Goal: Check status: Check status

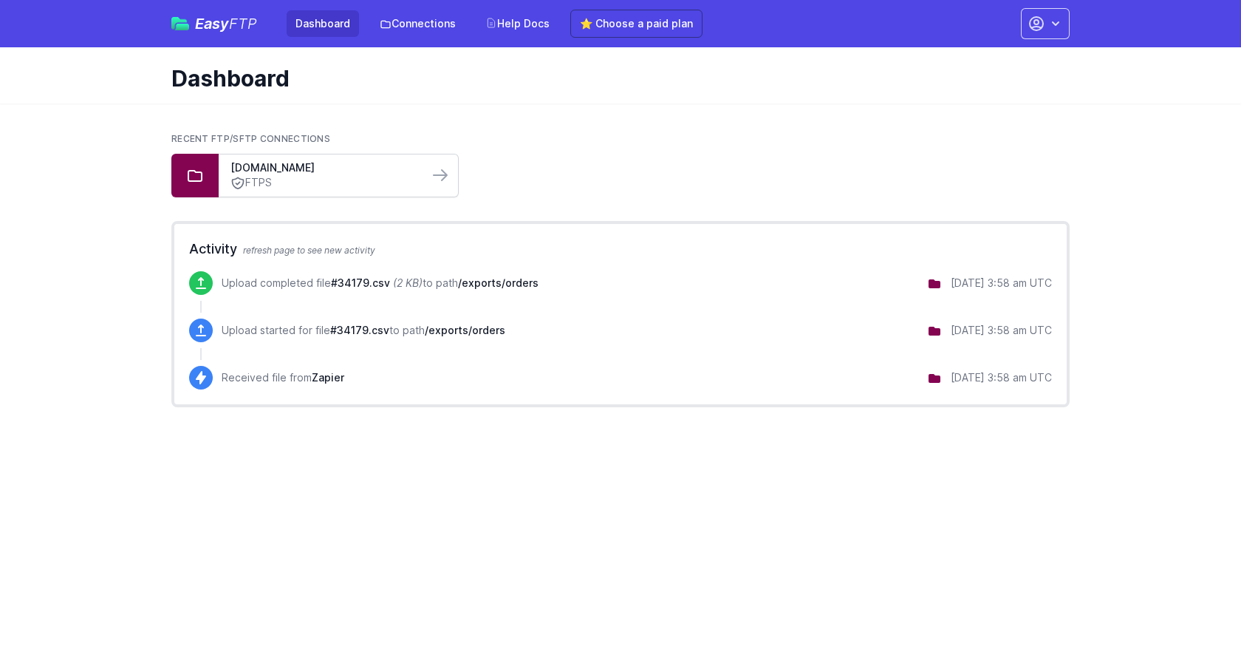
click at [422, 181] on div "ftp.benara.com.au FTPS" at bounding box center [324, 175] width 210 height 42
click at [442, 177] on icon at bounding box center [440, 175] width 18 height 18
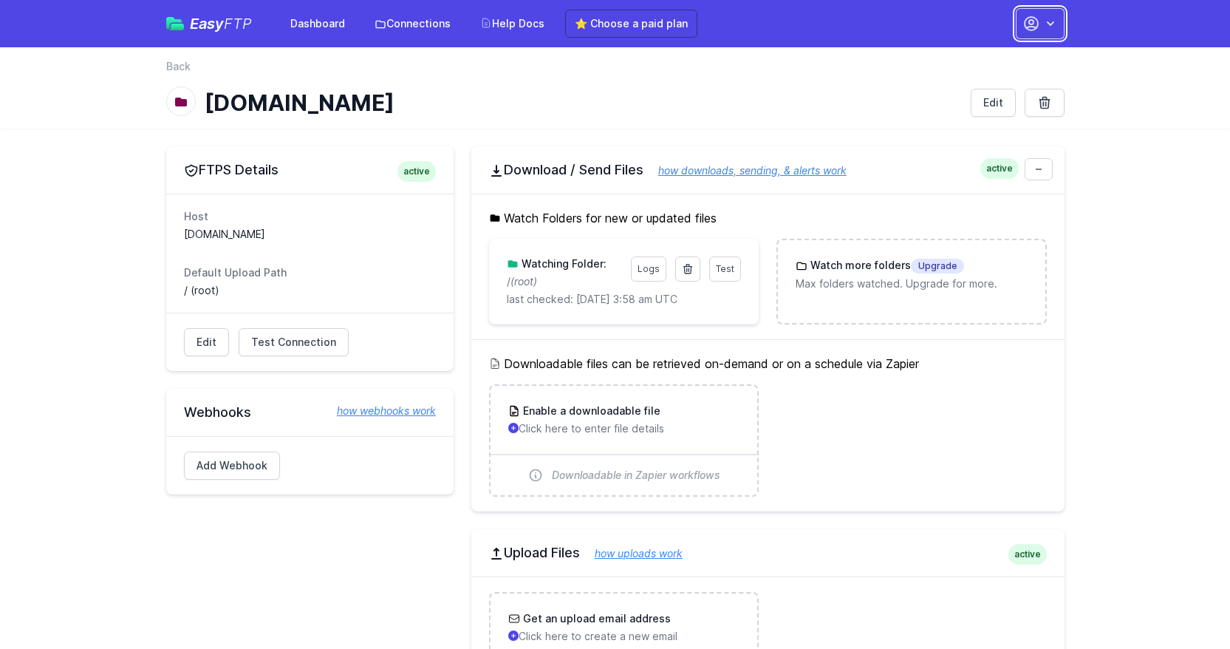
click at [1054, 31] on button "button" at bounding box center [1040, 23] width 49 height 31
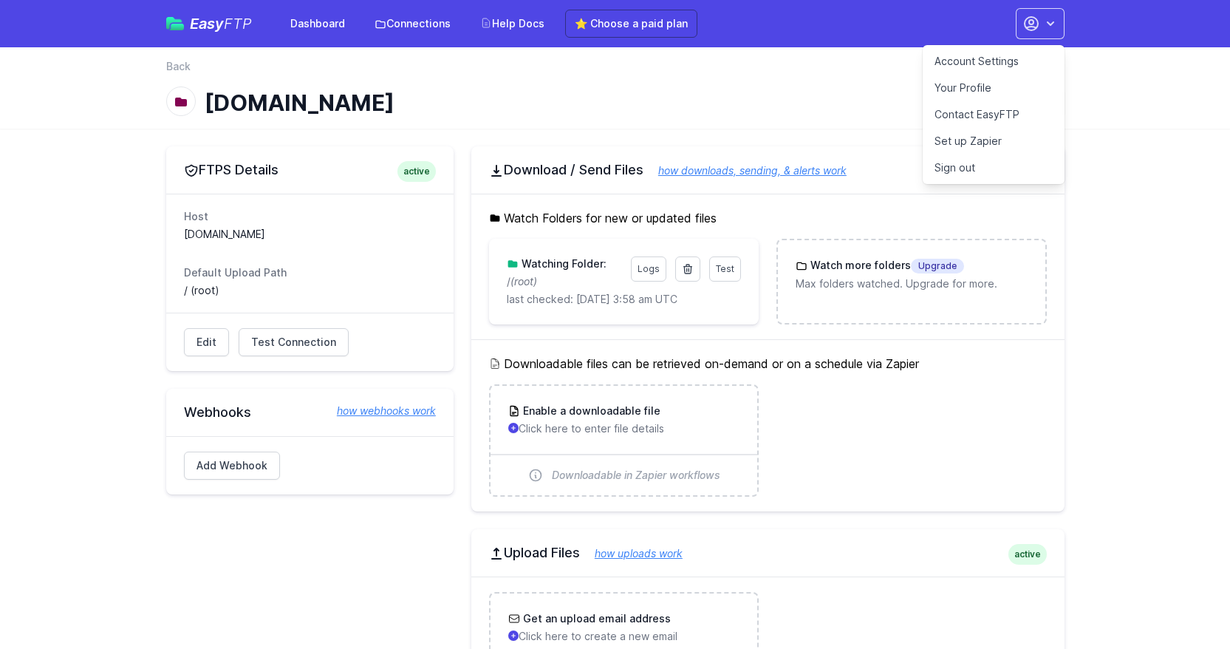
click at [1092, 209] on main "FTPS Details active Host ftp.benara.com.au Default Upload Path / (root) Edit Te…" at bounding box center [615, 511] width 1230 height 764
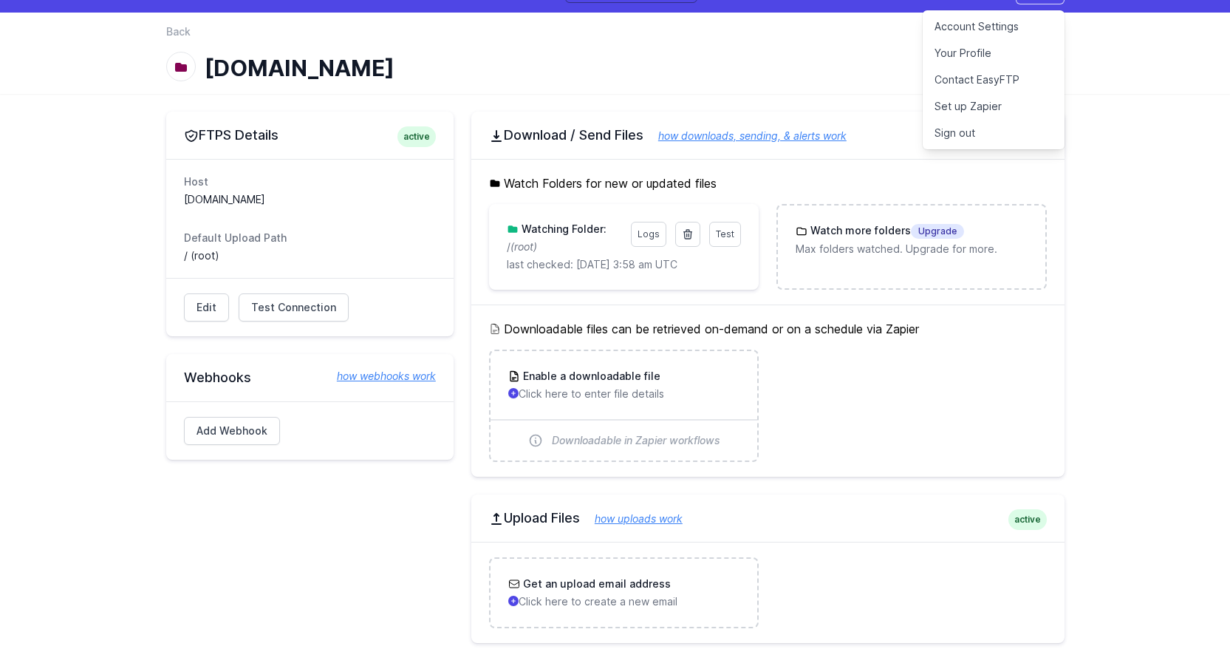
scroll to position [37, 0]
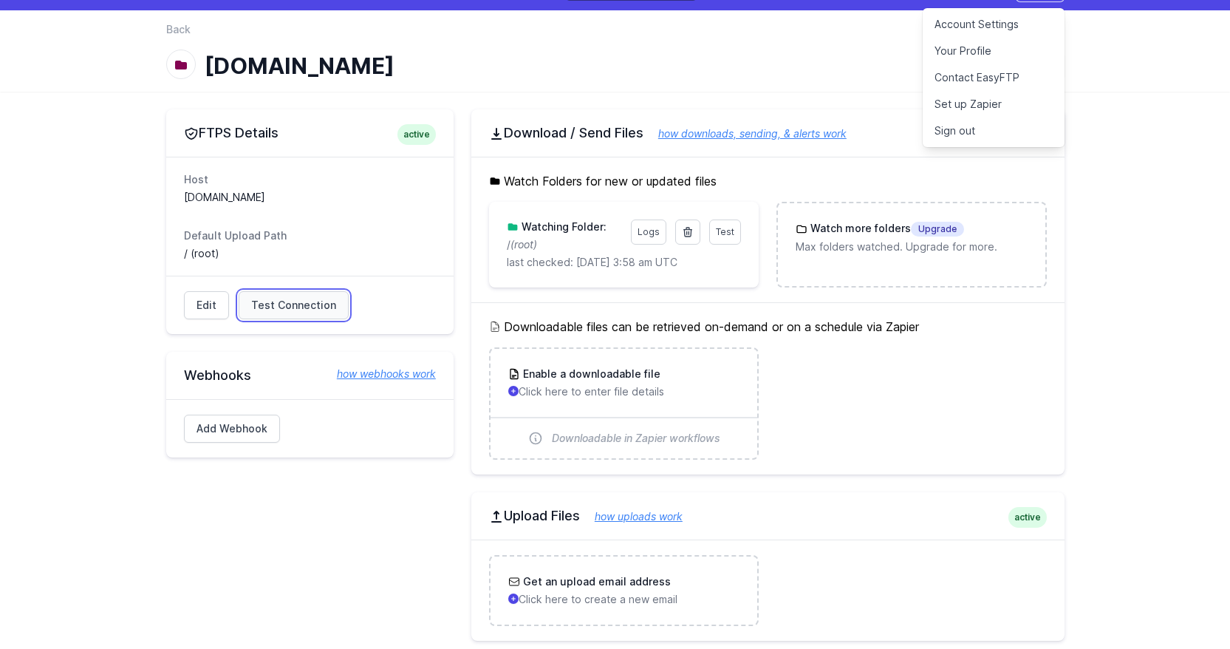
click at [281, 302] on span "Test Connection" at bounding box center [293, 305] width 85 height 15
click at [648, 231] on link "Logs" at bounding box center [648, 231] width 35 height 25
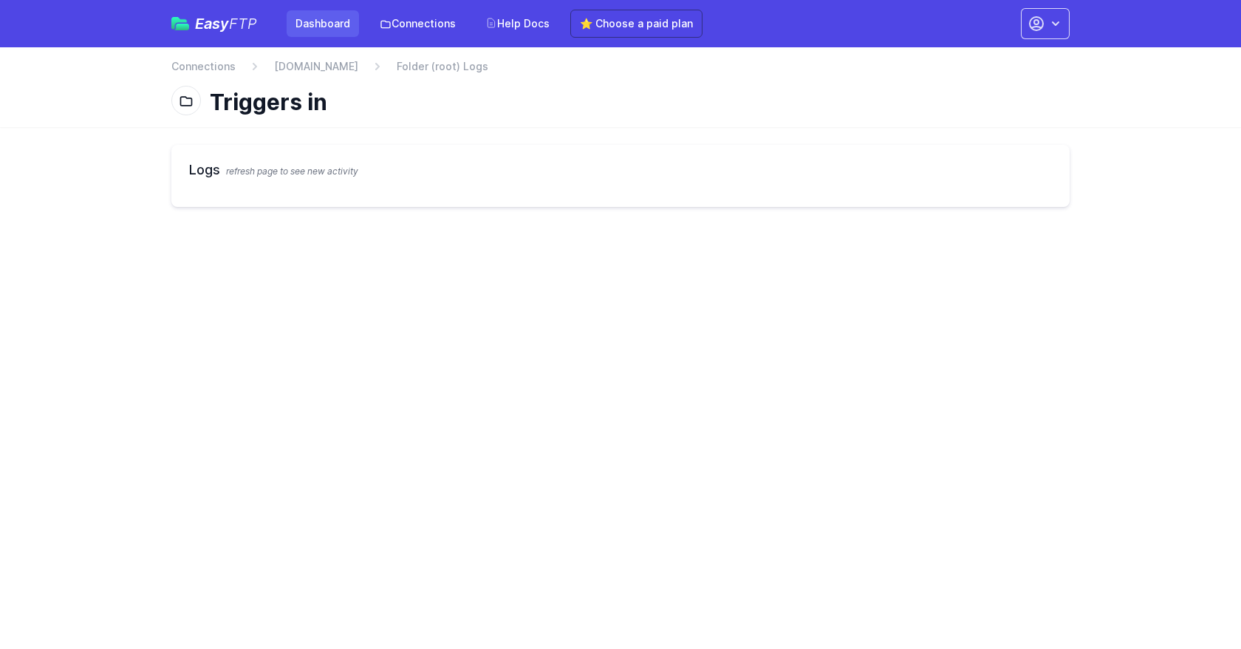
click at [321, 35] on link "Dashboard" at bounding box center [323, 23] width 72 height 27
